Goal: Transaction & Acquisition: Book appointment/travel/reservation

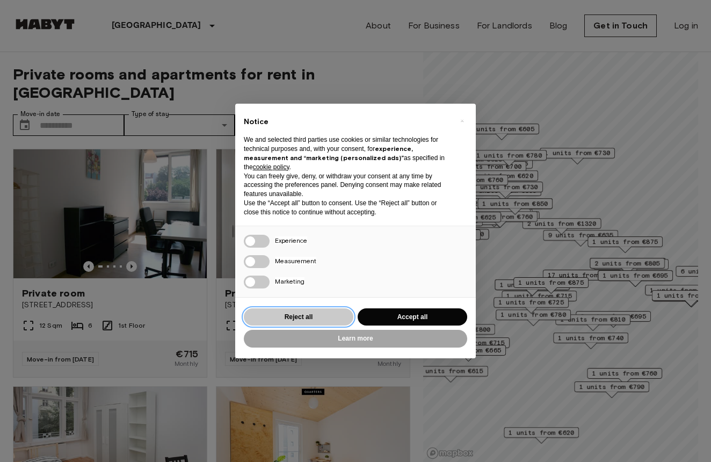
click at [303, 311] on button "Reject all" at bounding box center [299, 317] width 110 height 18
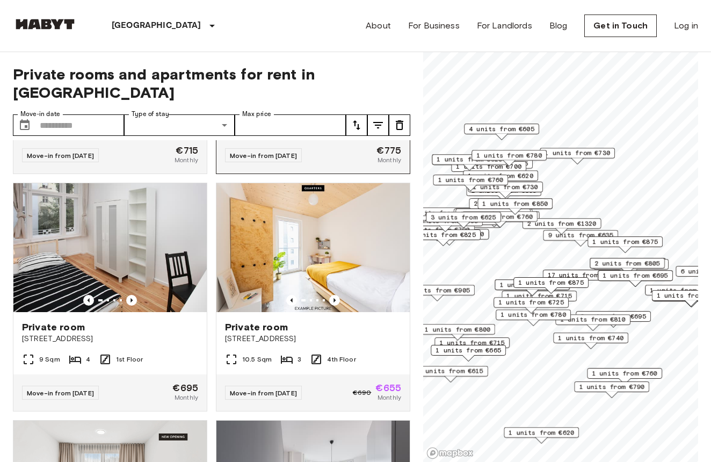
scroll to position [203, 0]
click at [348, 114] on button "tune" at bounding box center [356, 124] width 21 height 21
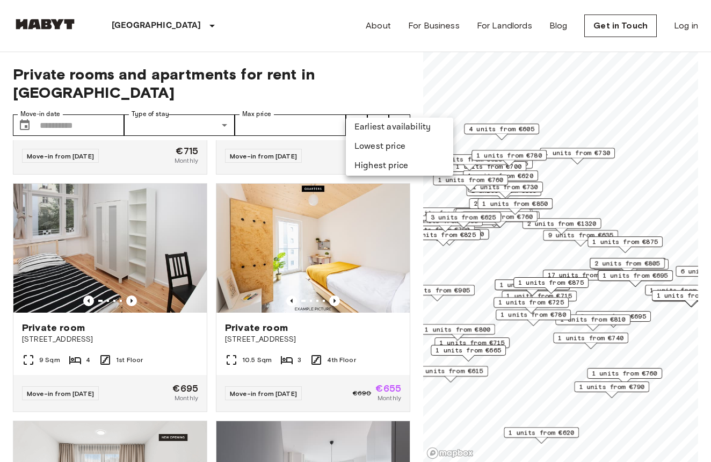
click at [373, 145] on li "Lowest price" at bounding box center [399, 146] width 107 height 19
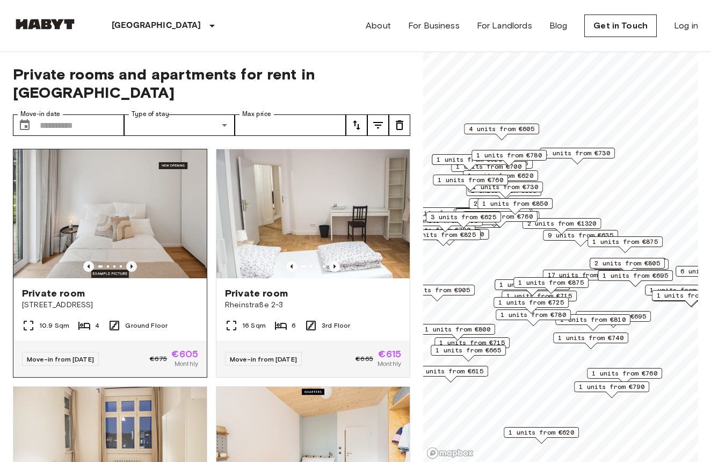
click at [131, 264] on icon "Previous image" at bounding box center [131, 266] width 2 height 4
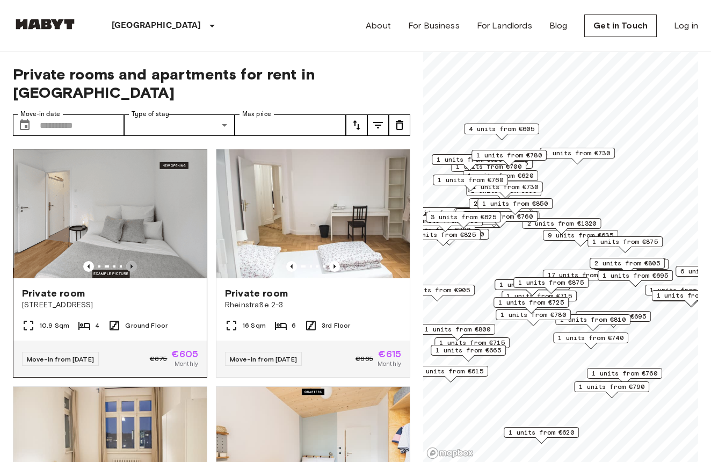
click at [131, 264] on icon "Previous image" at bounding box center [131, 266] width 2 height 4
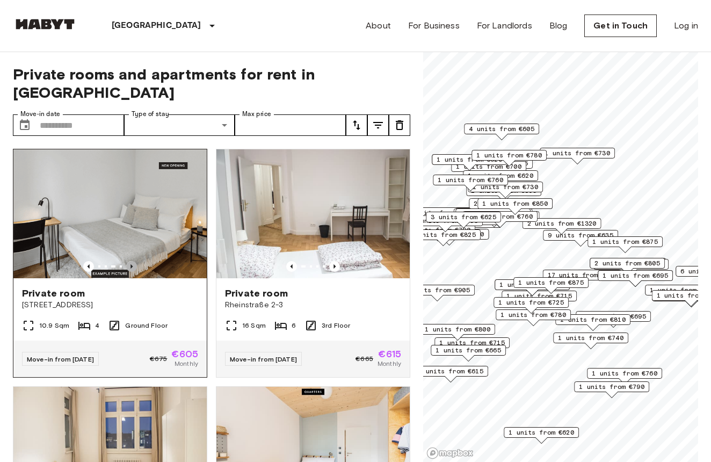
click at [132, 264] on icon "Previous image" at bounding box center [131, 266] width 2 height 4
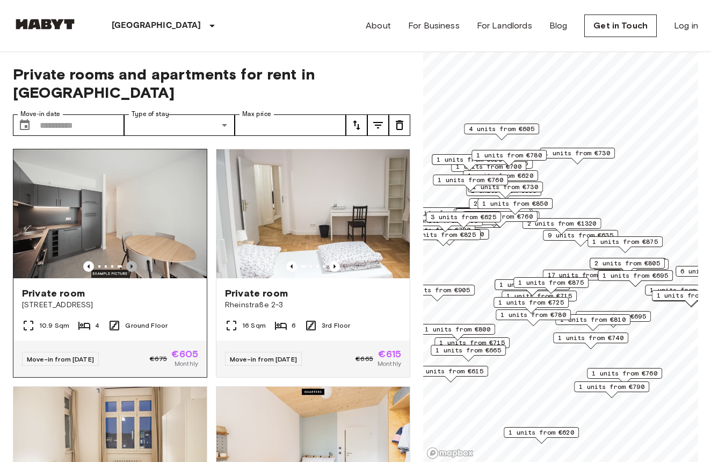
click at [132, 261] on icon "Previous image" at bounding box center [131, 266] width 11 height 11
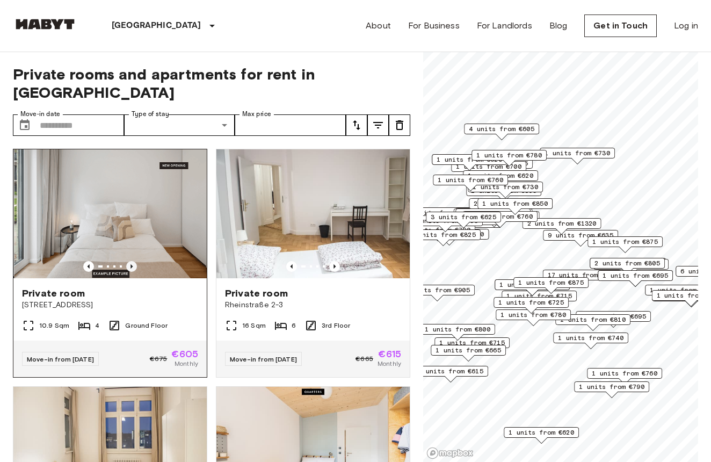
click at [132, 261] on icon "Previous image" at bounding box center [131, 266] width 11 height 11
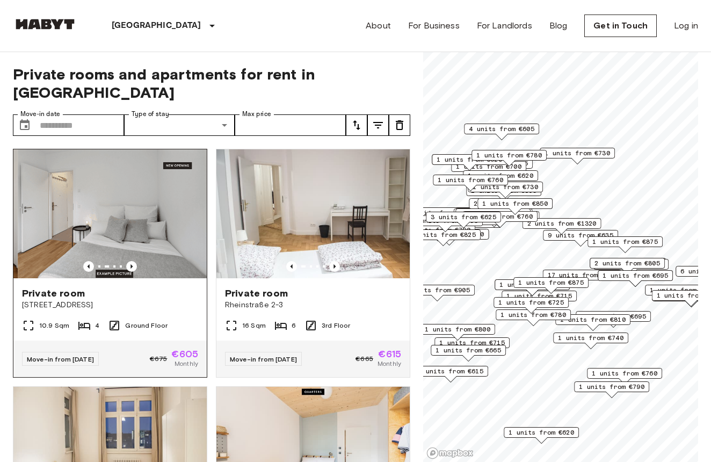
click at [124, 202] on img at bounding box center [114, 213] width 193 height 129
